Goal: Navigation & Orientation: Find specific page/section

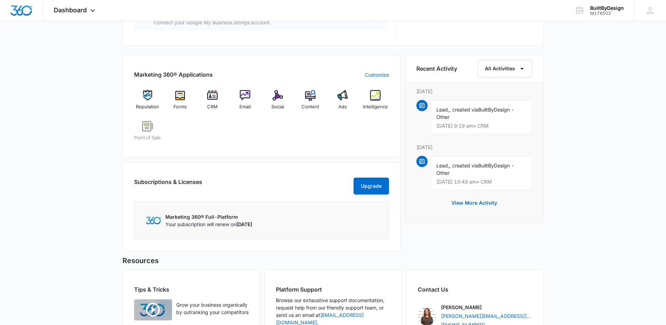
scroll to position [401, 0]
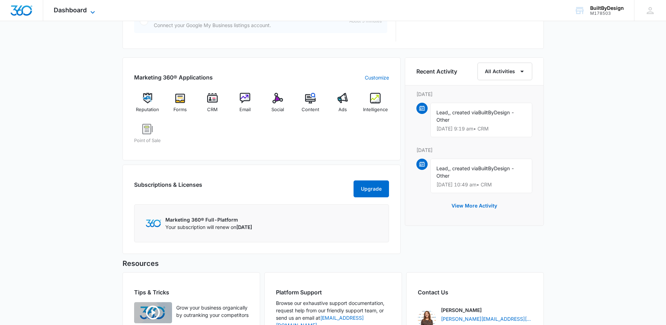
click at [93, 13] on icon at bounding box center [93, 12] width 8 height 8
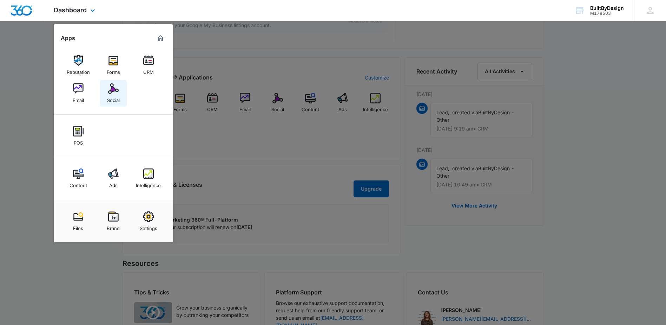
click at [109, 93] on img at bounding box center [113, 88] width 11 height 11
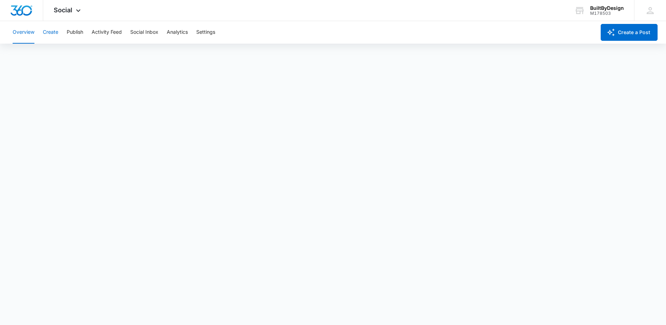
click at [47, 31] on button "Create" at bounding box center [50, 32] width 15 height 22
click at [72, 32] on button "Publish" at bounding box center [75, 32] width 17 height 22
click at [111, 31] on button "Activity Feed" at bounding box center [107, 32] width 30 height 22
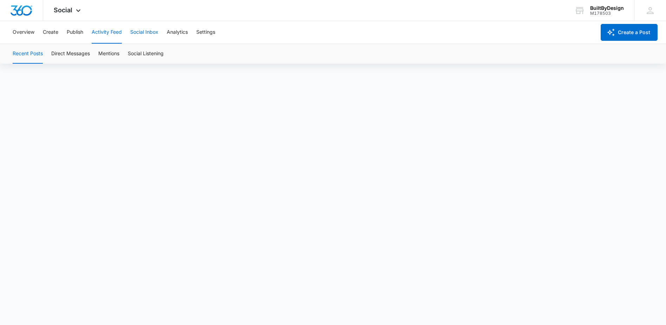
click at [142, 31] on button "Social Inbox" at bounding box center [144, 32] width 28 height 22
click at [78, 12] on icon at bounding box center [78, 12] width 8 height 8
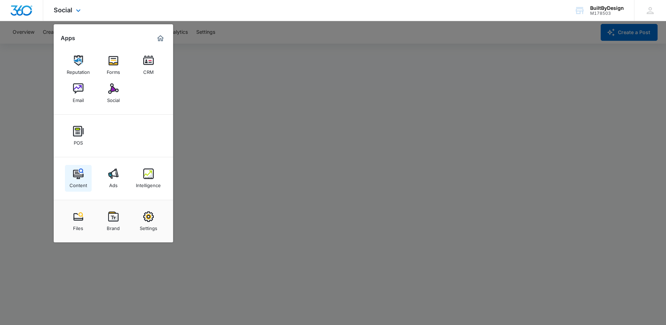
click at [73, 176] on img at bounding box center [78, 173] width 11 height 11
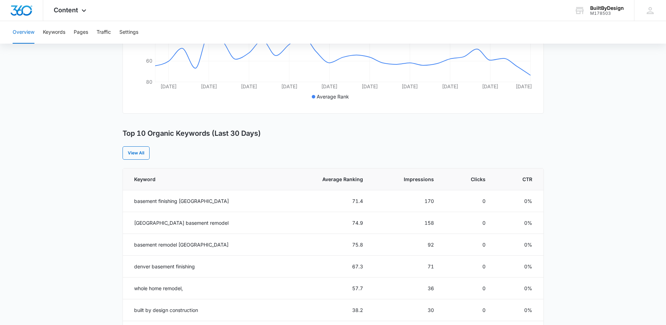
scroll to position [176, 0]
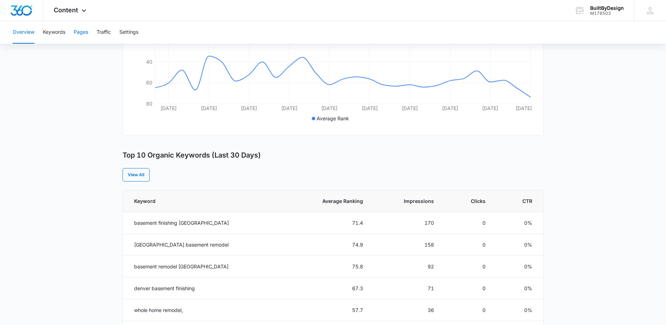
click at [80, 32] on button "Pages" at bounding box center [81, 32] width 14 height 22
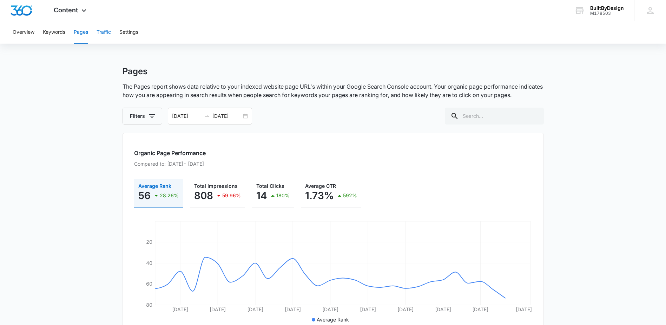
click at [107, 31] on button "Traffic" at bounding box center [104, 32] width 14 height 22
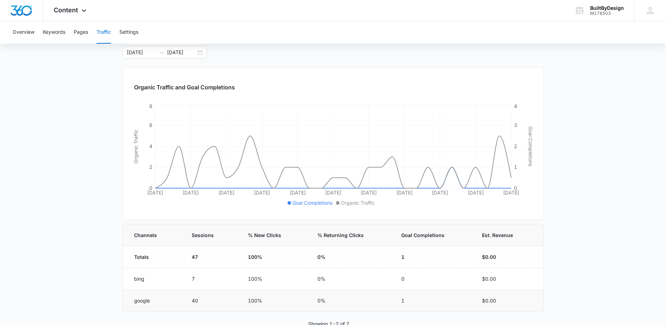
scroll to position [46, 0]
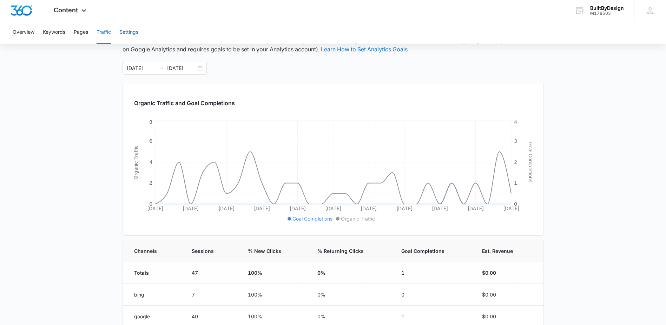
click at [129, 31] on button "Settings" at bounding box center [128, 32] width 19 height 22
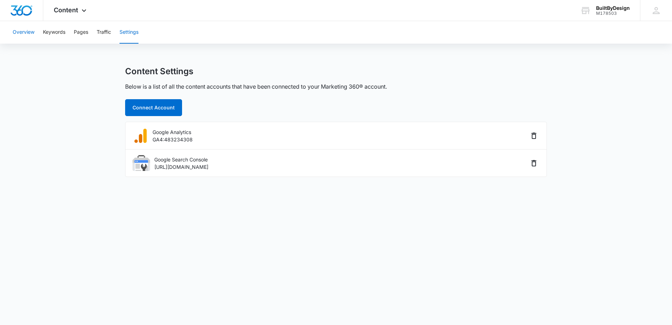
click at [27, 32] on button "Overview" at bounding box center [24, 32] width 22 height 22
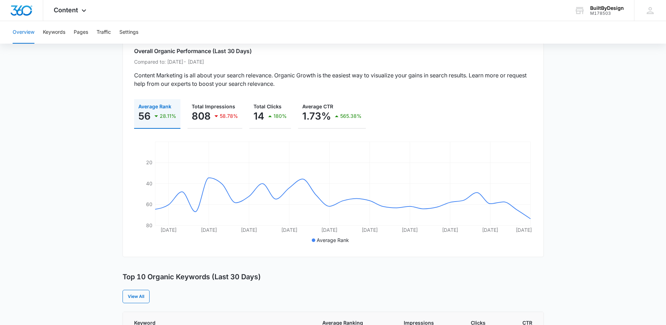
scroll to position [70, 0]
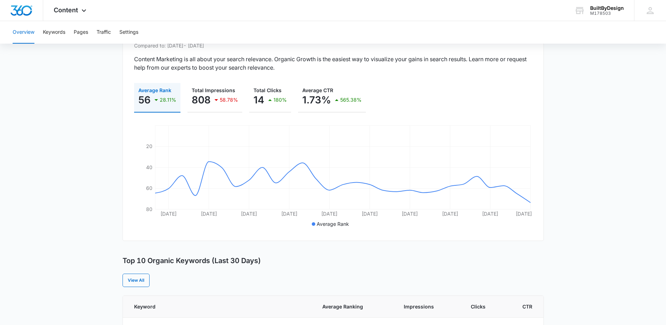
click at [153, 100] on icon "button" at bounding box center [156, 100] width 8 height 8
click at [156, 100] on icon "button" at bounding box center [157, 100] width 4 height 2
click at [269, 100] on icon "button" at bounding box center [270, 100] width 4 height 2
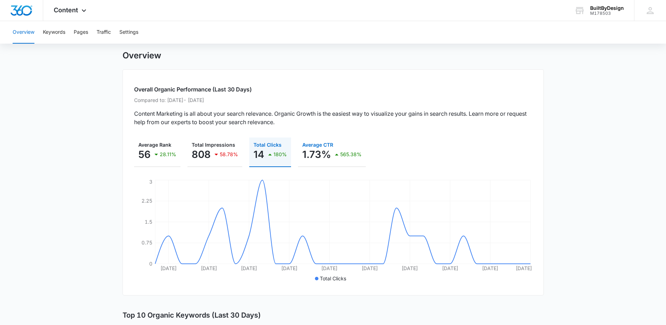
scroll to position [0, 0]
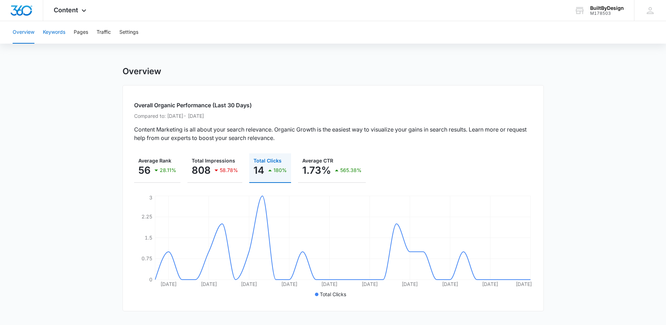
click at [54, 31] on button "Keywords" at bounding box center [54, 32] width 22 height 22
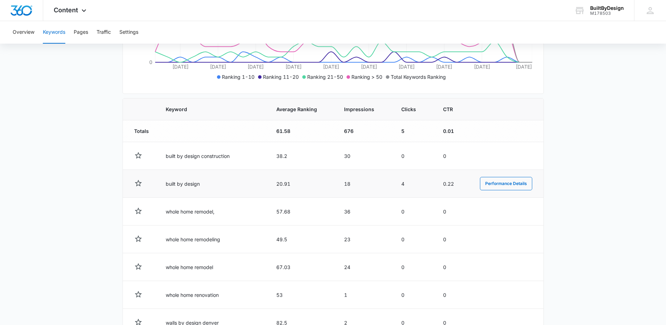
scroll to position [176, 0]
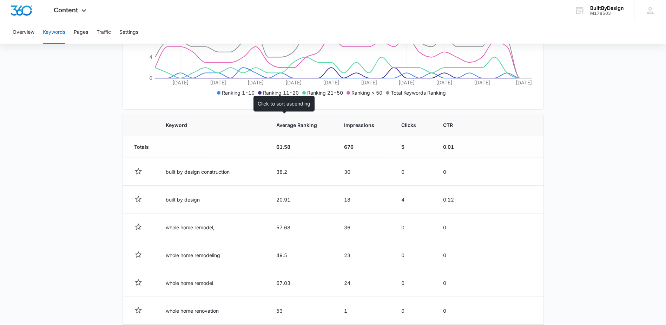
click at [276, 124] on span "Average Ranking" at bounding box center [296, 124] width 41 height 7
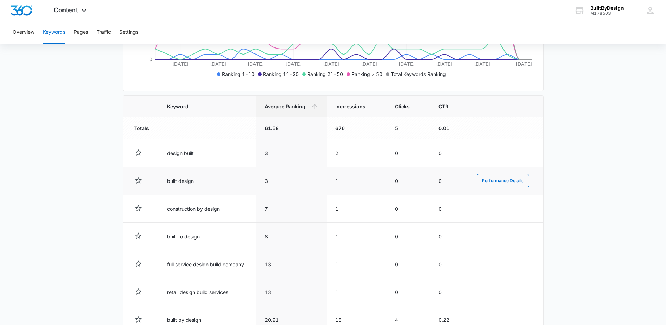
scroll to position [211, 0]
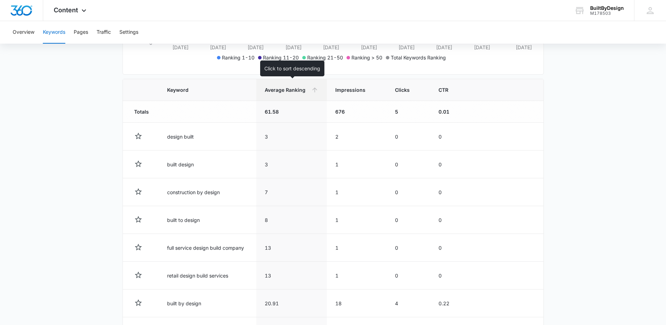
click at [279, 92] on span "Average Ranking" at bounding box center [287, 89] width 44 height 7
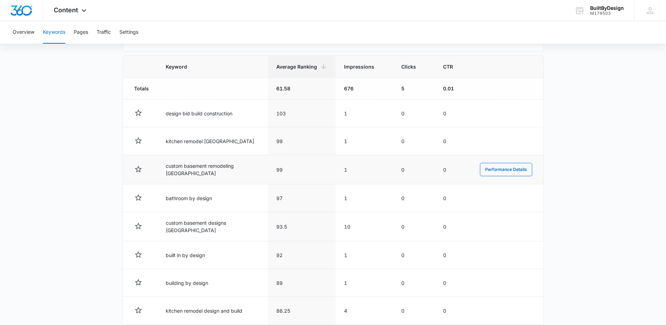
scroll to position [246, 0]
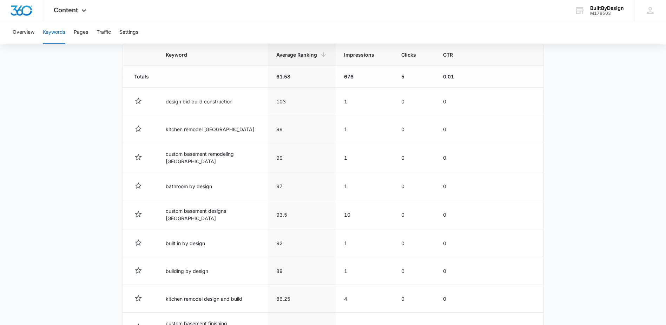
click at [349, 76] on td "676" at bounding box center [364, 77] width 57 height 22
click at [350, 59] on th "Impressions" at bounding box center [364, 55] width 57 height 22
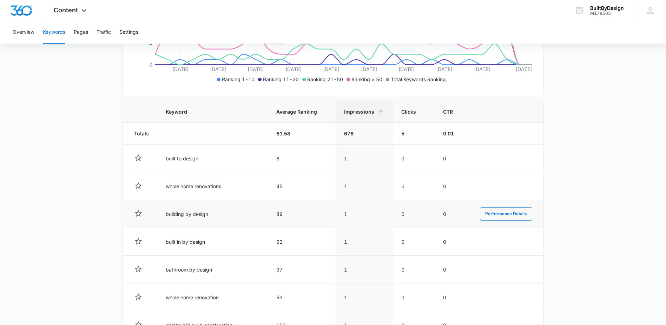
scroll to position [70, 0]
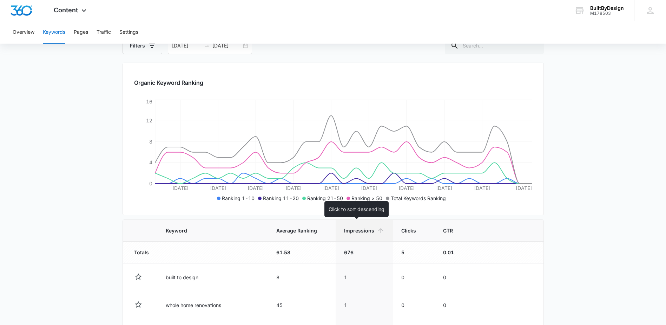
click at [353, 224] on th "Impressions" at bounding box center [364, 231] width 57 height 22
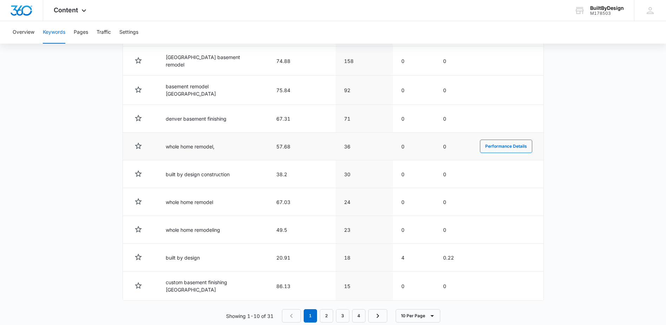
scroll to position [325, 0]
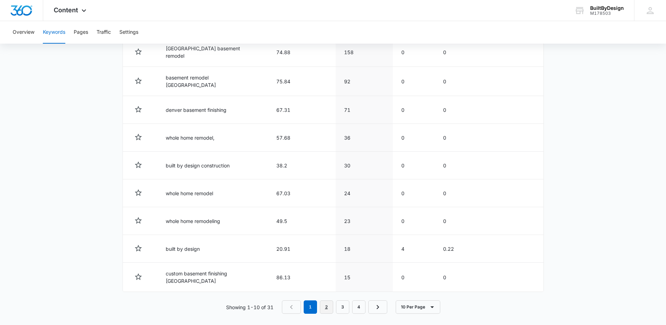
click at [327, 300] on link "2" at bounding box center [326, 306] width 13 height 13
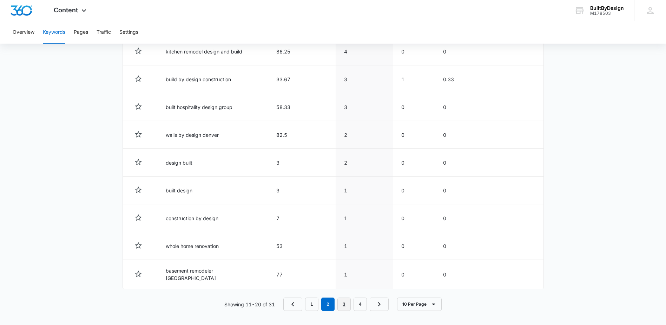
click at [345, 300] on link "3" at bounding box center [344, 303] width 13 height 13
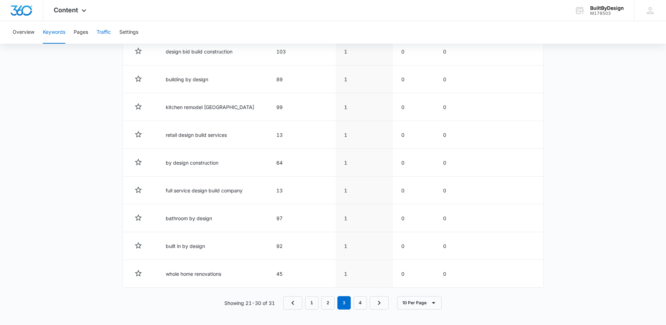
click at [104, 32] on button "Traffic" at bounding box center [104, 32] width 14 height 22
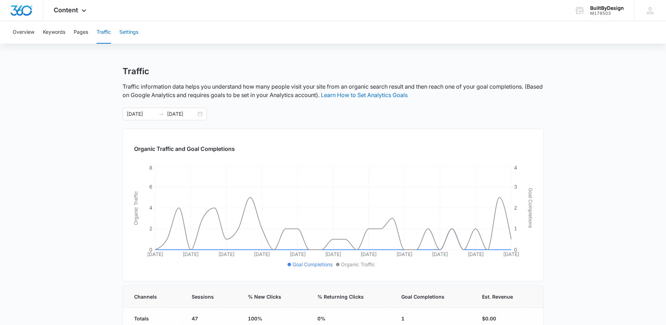
click at [134, 32] on button "Settings" at bounding box center [128, 32] width 19 height 22
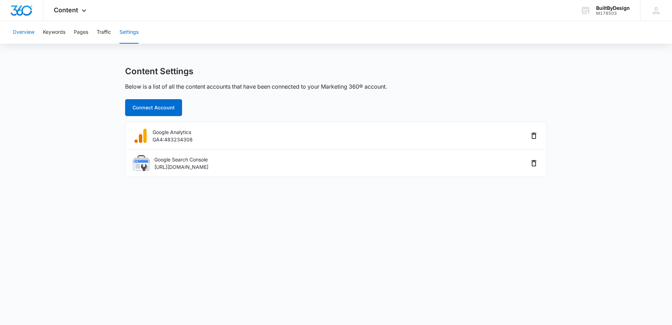
click at [25, 32] on button "Overview" at bounding box center [24, 32] width 22 height 22
